Goal: Browse casually: Explore the website without a specific task or goal

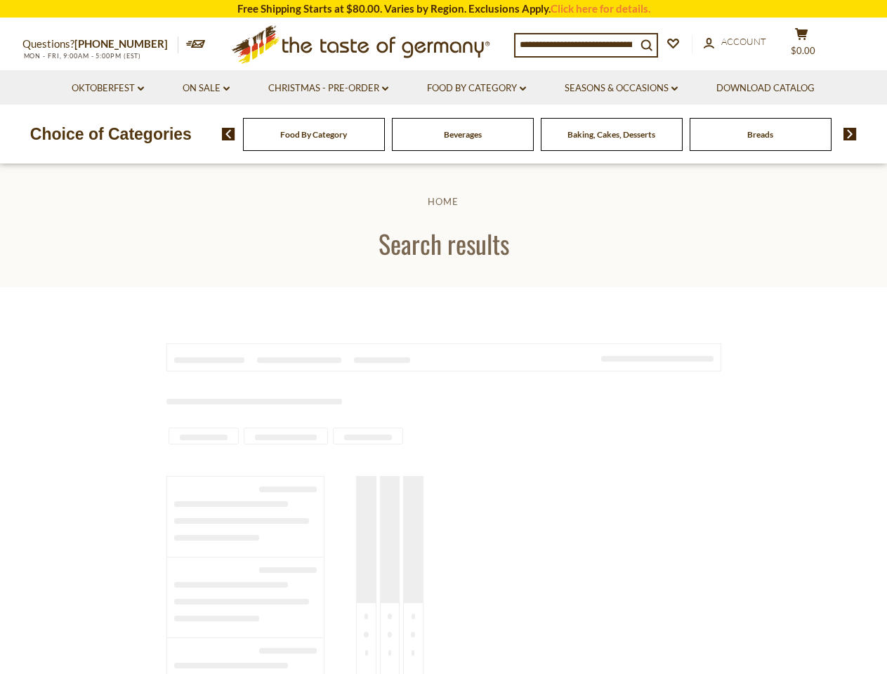
click at [443, 337] on section at bounding box center [443, 680] width 887 height 786
click at [579, 44] on input at bounding box center [575, 44] width 121 height 20
click at [810, 45] on span "$0.00" at bounding box center [802, 50] width 25 height 11
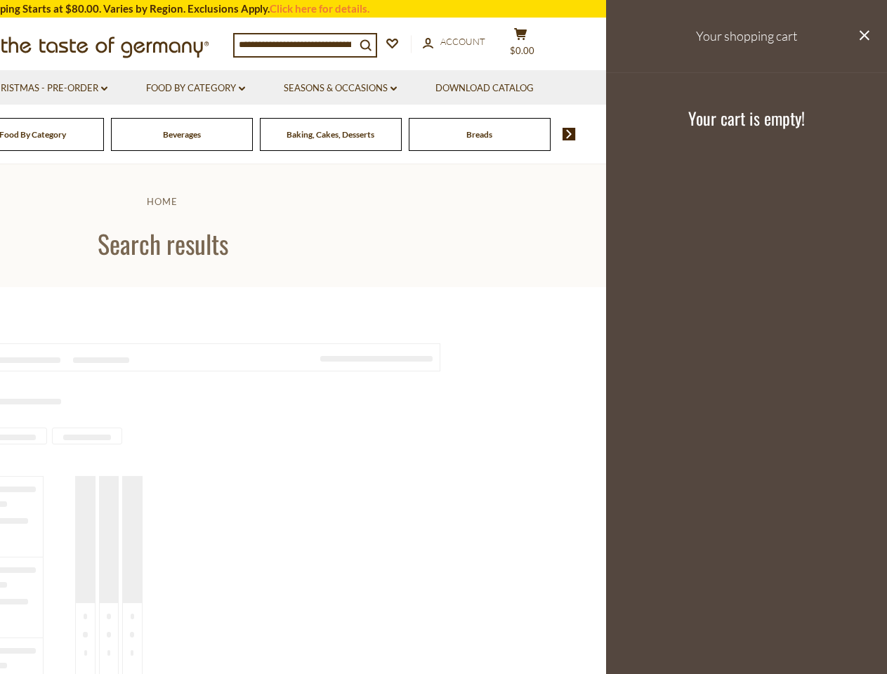
click at [206, 88] on link "Food By Category dropdown_arrow" at bounding box center [195, 88] width 99 height 15
click at [329, 88] on link "Seasons & Occasions dropdown_arrow" at bounding box center [340, 88] width 113 height 15
click at [478, 88] on link "Download Catalog" at bounding box center [484, 88] width 98 height 15
click at [623, 88] on footer "Your cart is empty!" at bounding box center [746, 117] width 281 height 91
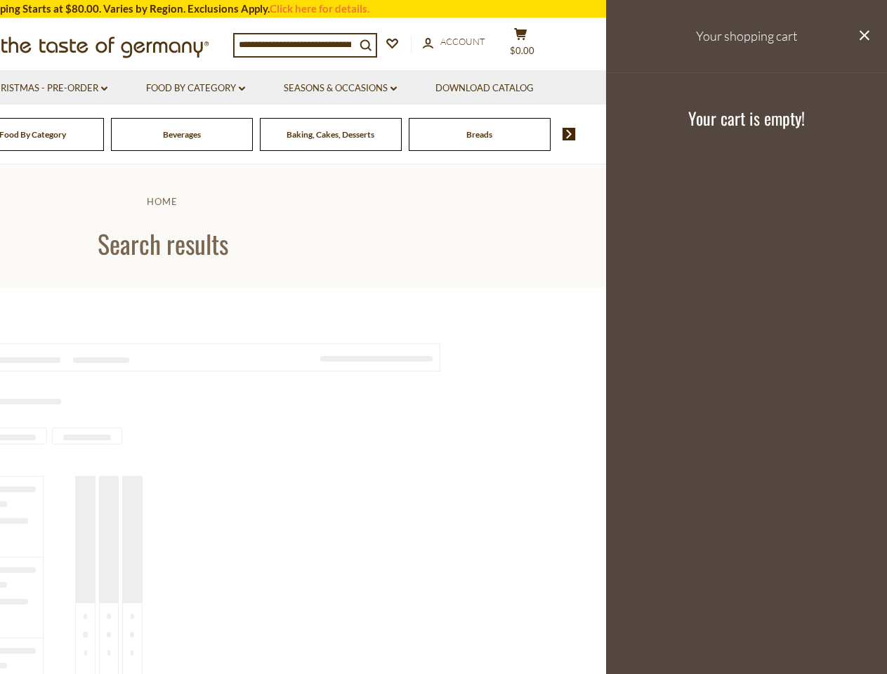
click at [104, 134] on div "Breads" at bounding box center [33, 134] width 142 height 33
click at [104, 134] on div "Beverages" at bounding box center [33, 134] width 142 height 33
